Goal: Task Accomplishment & Management: Use online tool/utility

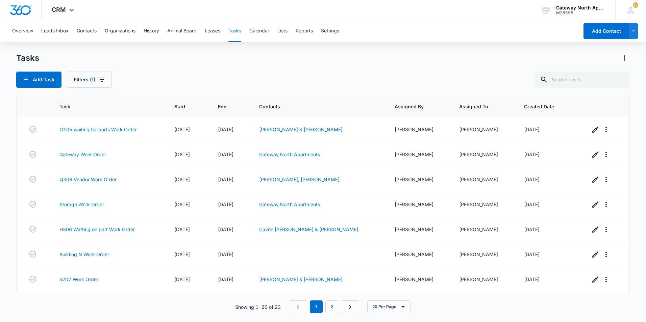
scroll to position [325, 0]
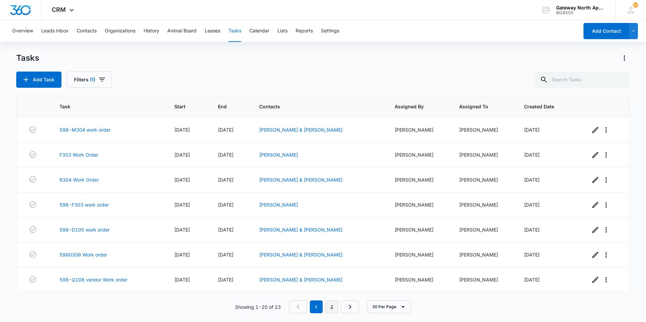
click at [335, 305] on link "2" at bounding box center [331, 307] width 13 height 13
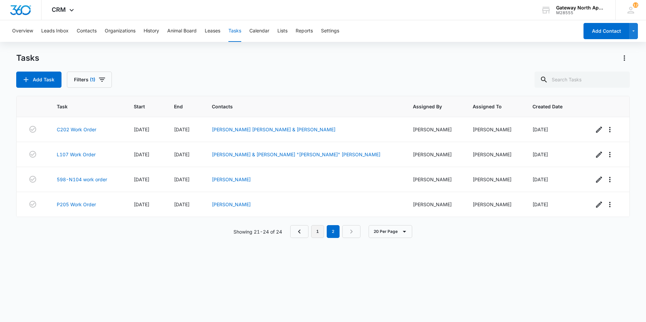
click at [320, 208] on td "Annmarie Lile" at bounding box center [304, 204] width 201 height 25
click at [85, 177] on link "598-N104 work order" at bounding box center [82, 179] width 50 height 7
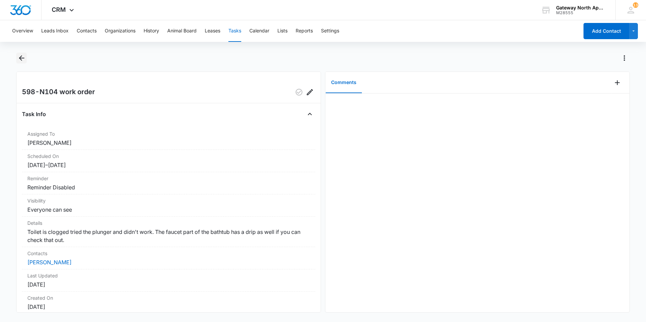
click at [22, 57] on icon "Back" at bounding box center [22, 58] width 8 height 8
